Goal: Transaction & Acquisition: Subscribe to service/newsletter

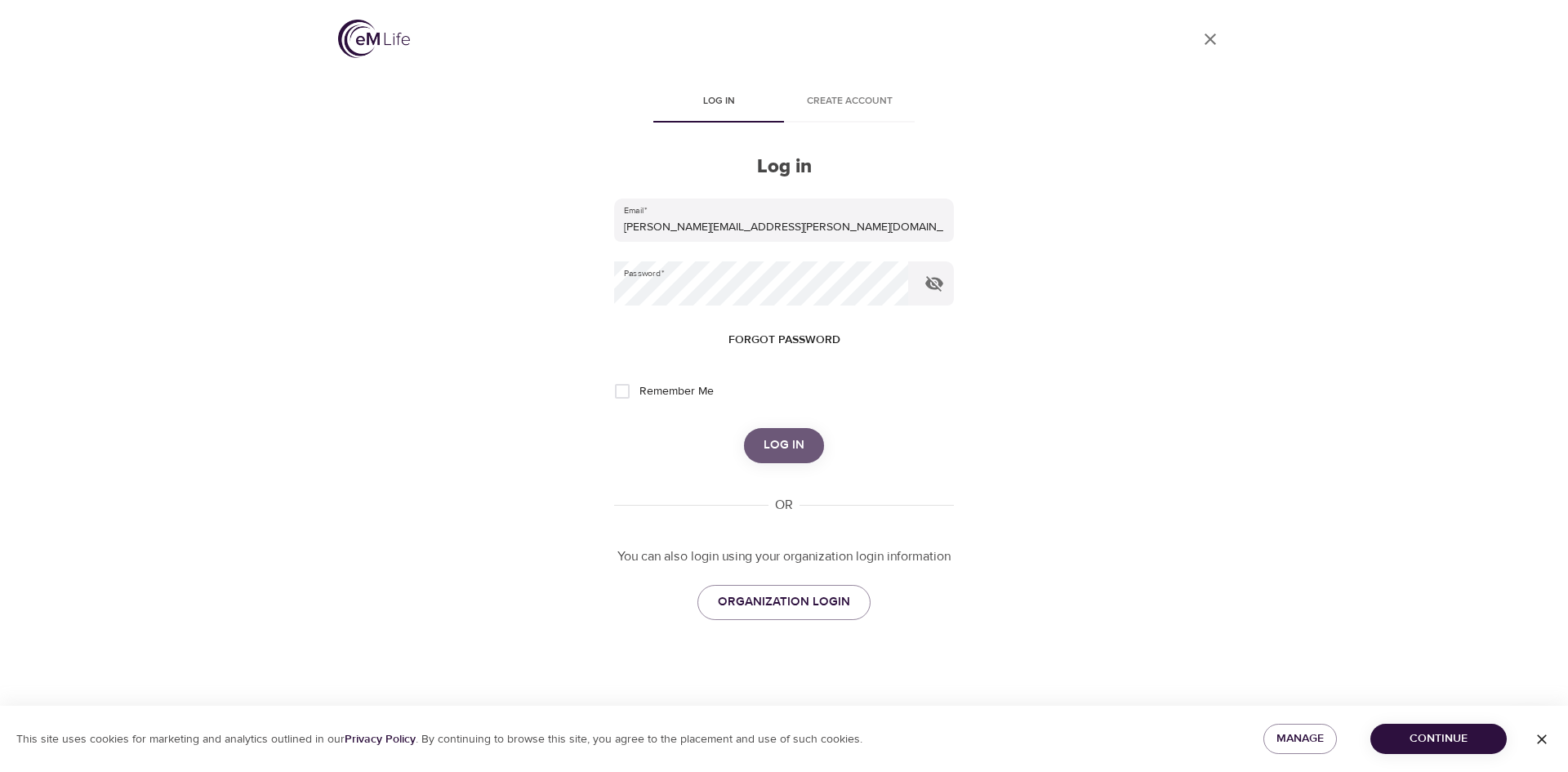
click at [786, 447] on span "Log in" at bounding box center [784, 445] width 41 height 21
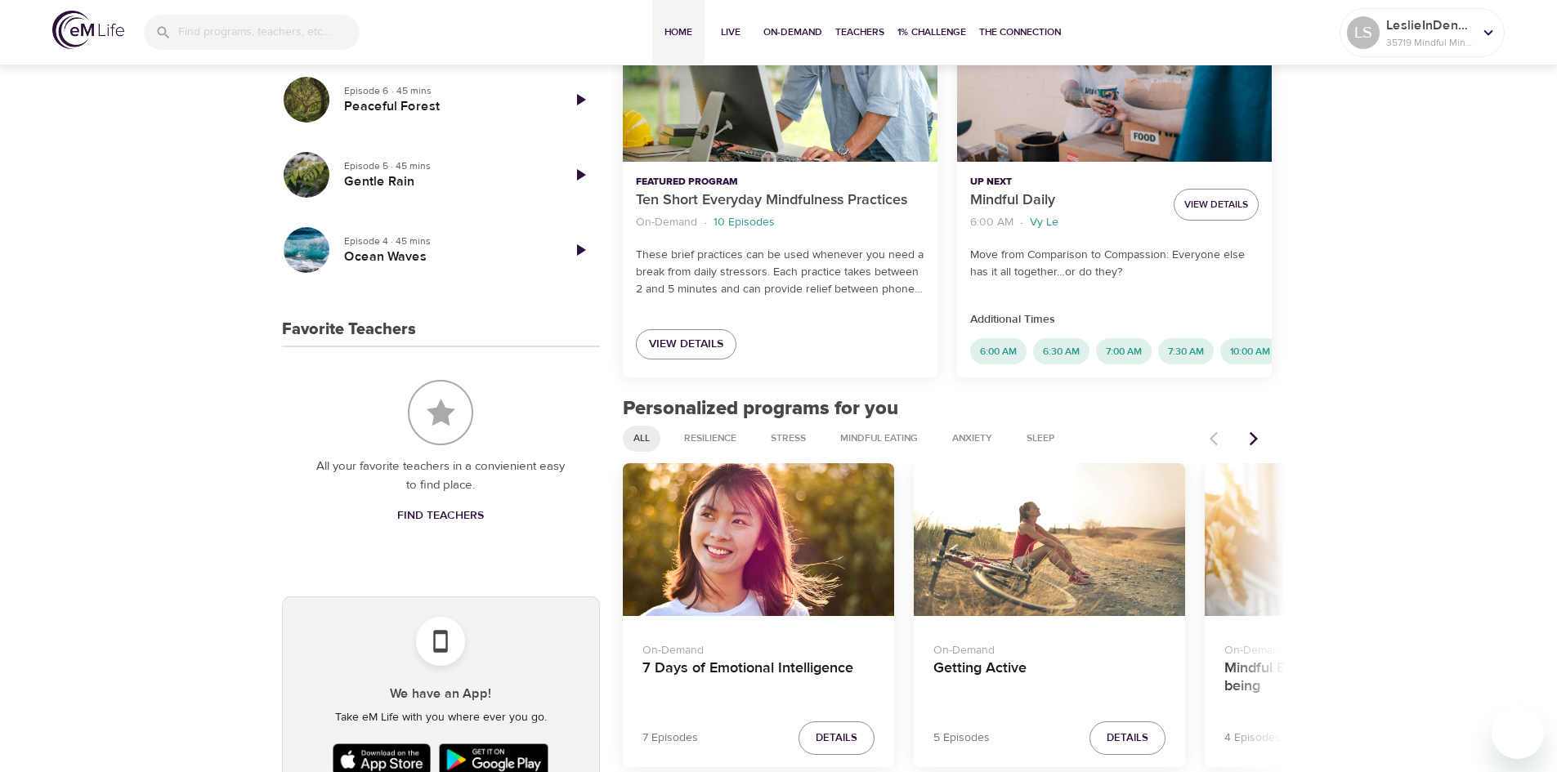
scroll to position [531, 0]
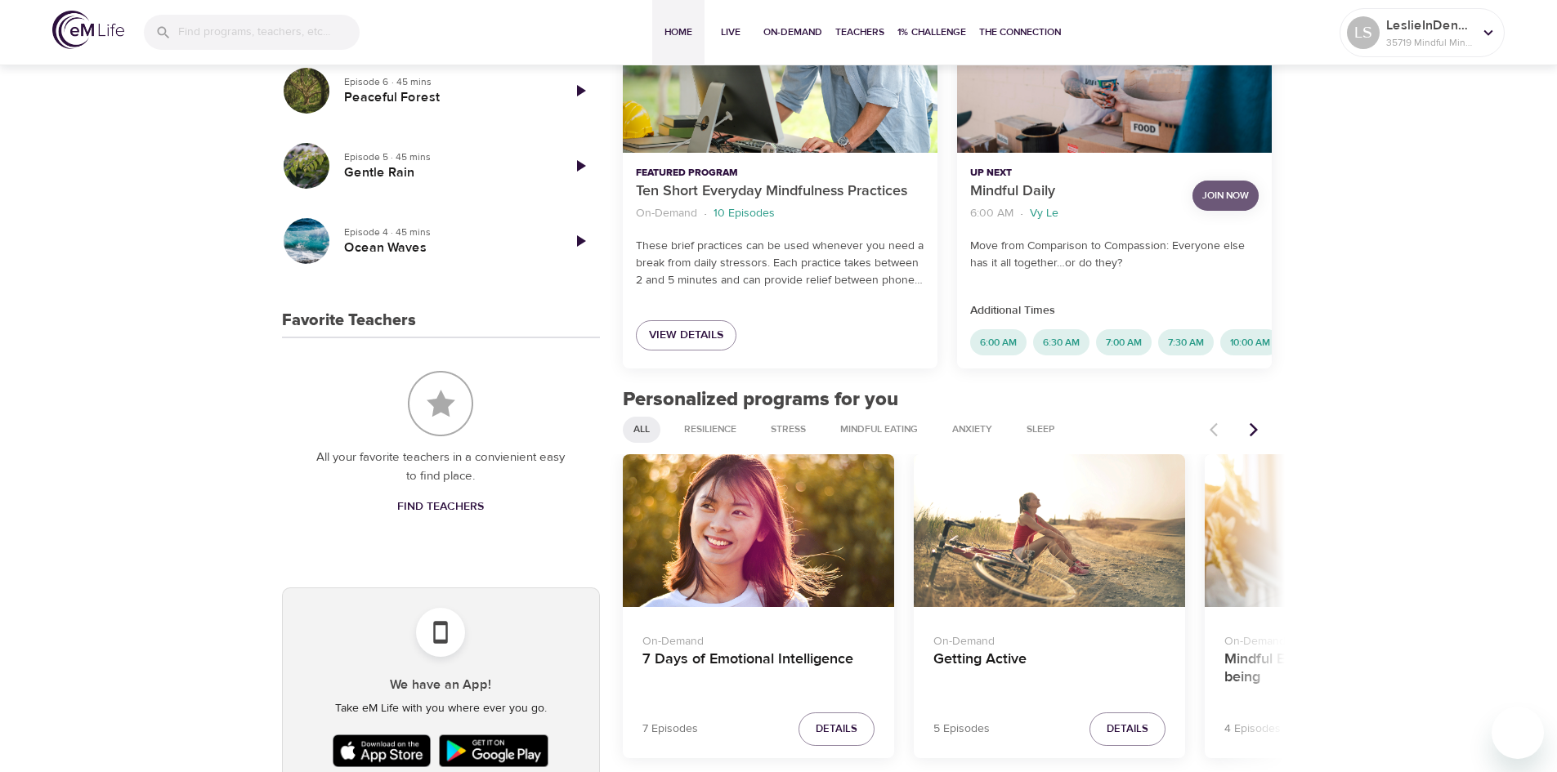
click at [1228, 200] on span "Join Now" at bounding box center [1225, 195] width 47 height 17
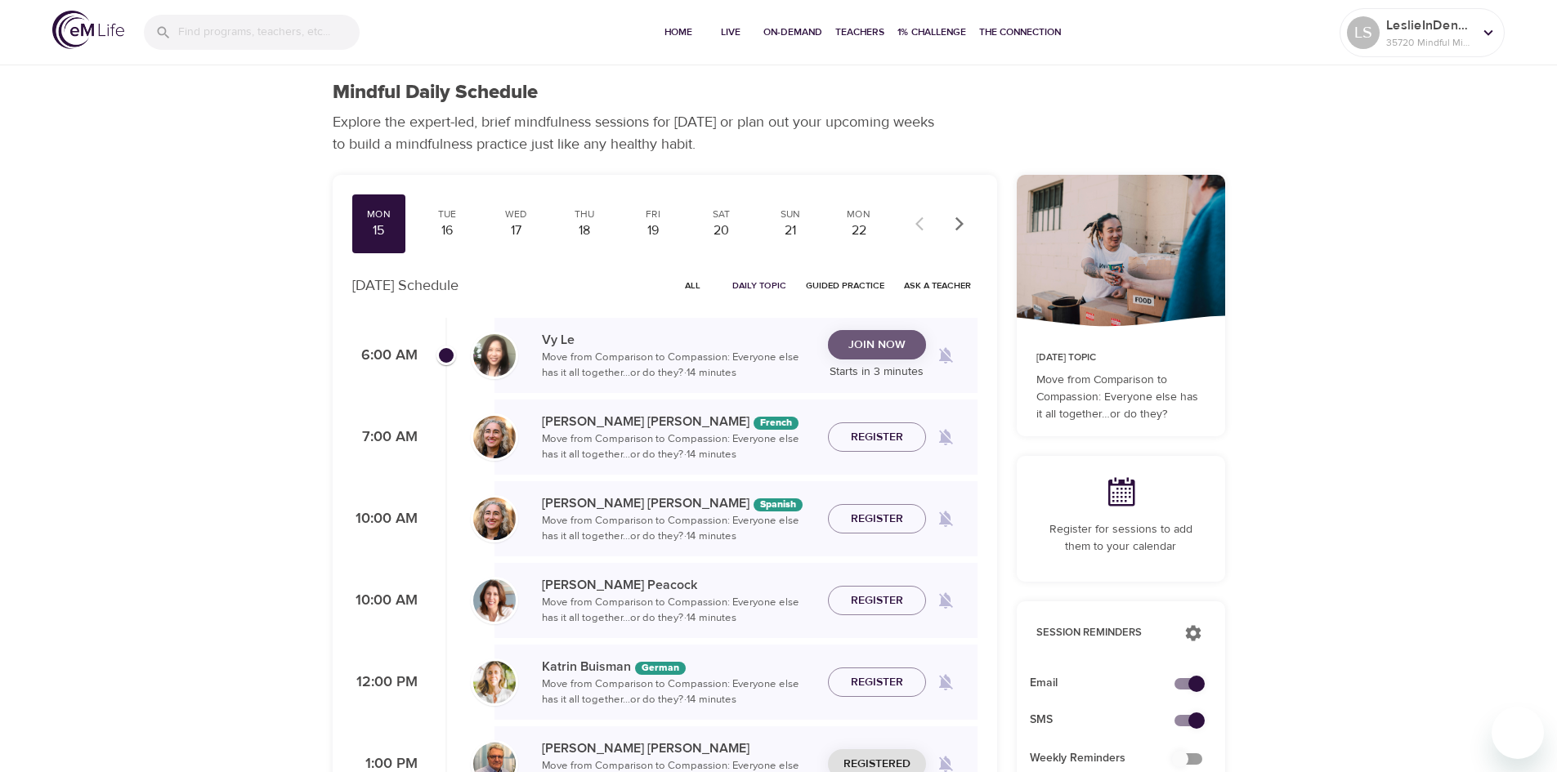
click at [884, 346] on span "Join Now" at bounding box center [876, 345] width 57 height 20
